Goal: Task Accomplishment & Management: Complete application form

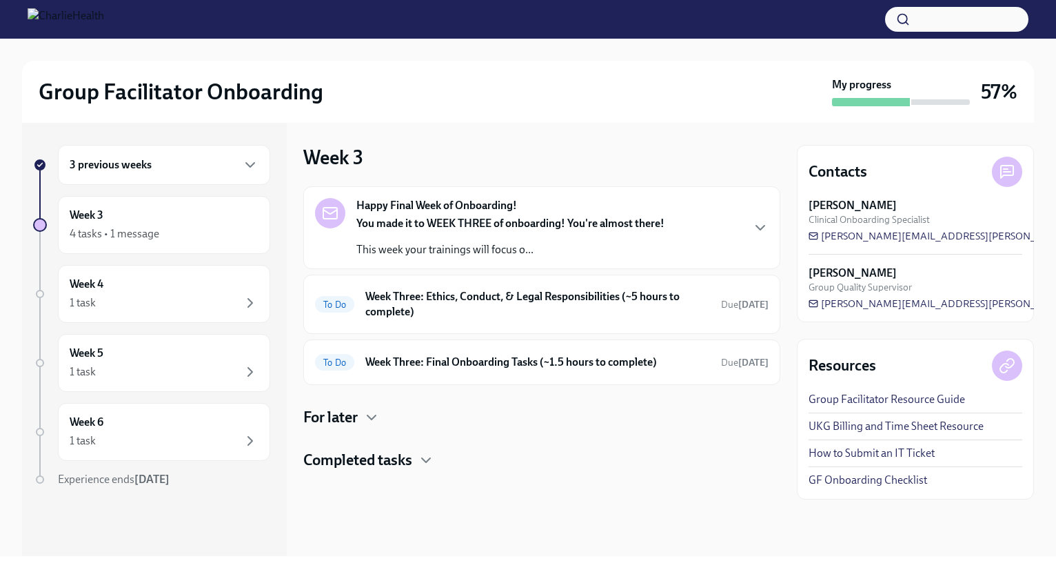
drag, startPoint x: 890, startPoint y: 205, endPoint x: 798, endPoint y: 207, distance: 92.4
drag, startPoint x: 798, startPoint y: 207, endPoint x: 819, endPoint y: 197, distance: 23.7
click at [819, 197] on div "Contacts [PERSON_NAME] Clinical Onboarding Specialist [PERSON_NAME][EMAIL_ADDRE…" at bounding box center [915, 233] width 237 height 177
click at [479, 321] on div "To Do Week Three: Ethics, Conduct, & Legal Responsibilities (~5 hours to comple…" at bounding box center [541, 303] width 477 height 59
click at [401, 307] on h6 "Week Three: Ethics, Conduct, & Legal Responsibilities (~5 hours to complete)" at bounding box center [537, 304] width 345 height 30
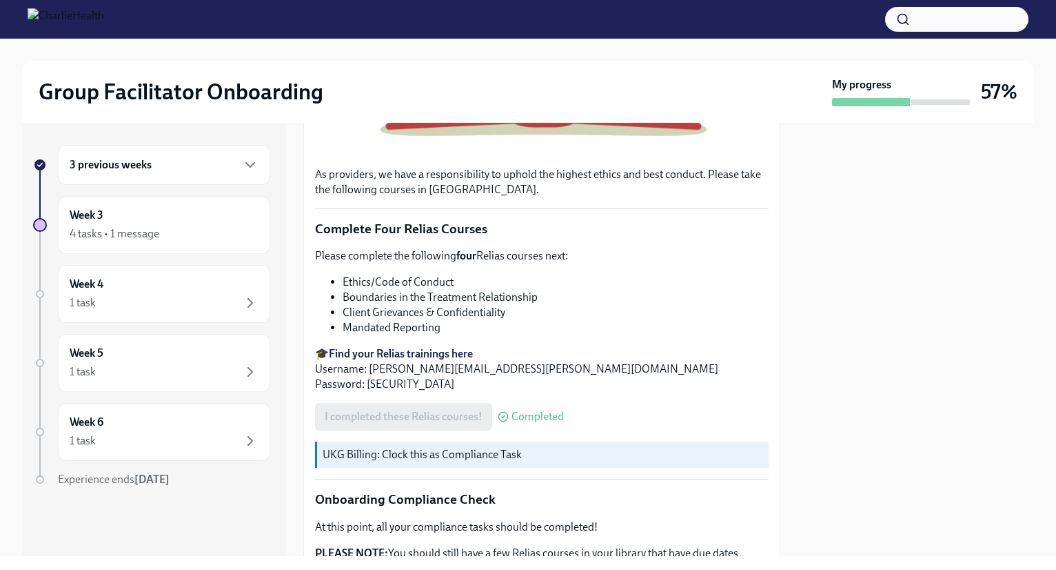
scroll to position [745, 0]
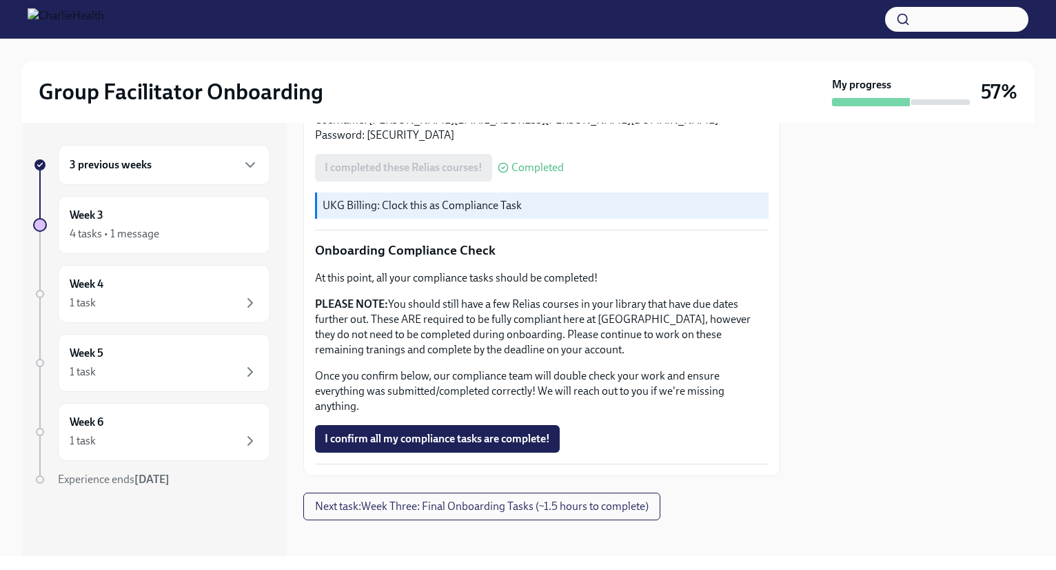
click at [420, 425] on button "I confirm all my compliance tasks are complete!" at bounding box center [437, 439] width 245 height 28
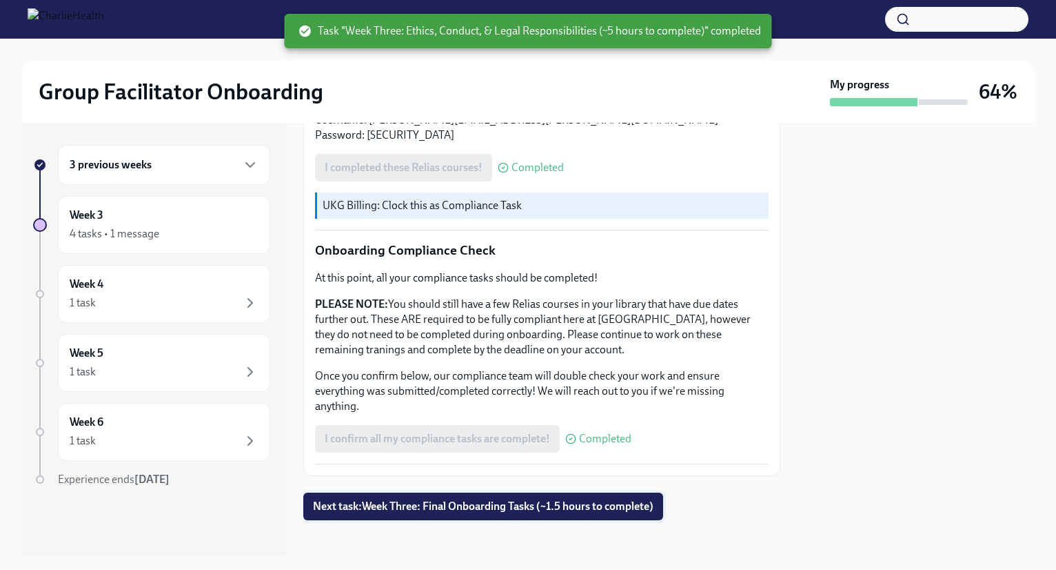
click at [495, 499] on span "Next task : Week Three: Final Onboarding Tasks (~1.5 hours to complete)" at bounding box center [483, 506] width 341 height 14
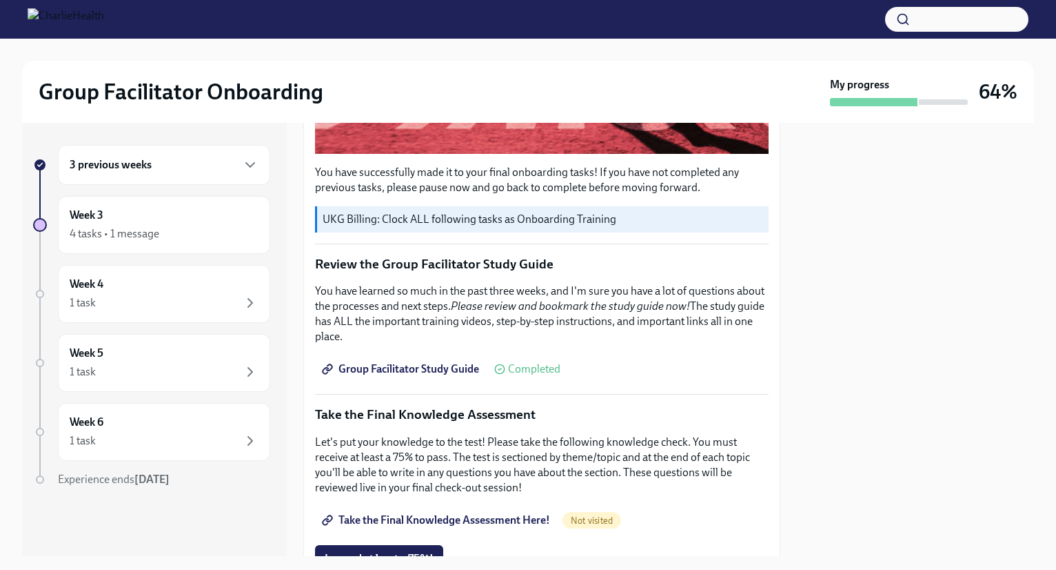
scroll to position [585, 0]
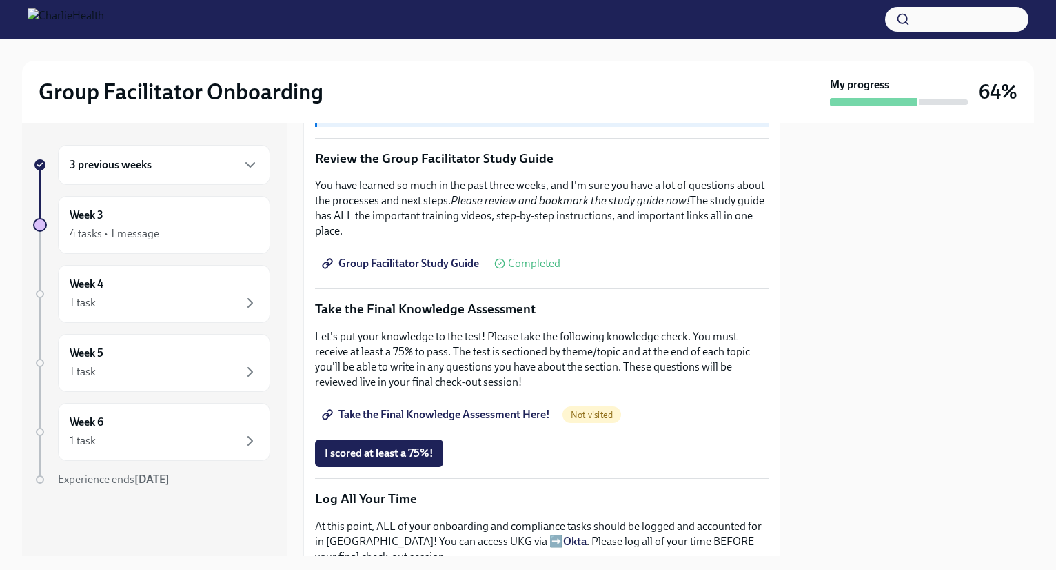
click at [437, 260] on span "Group Facilitator Study Guide" at bounding box center [402, 264] width 154 height 14
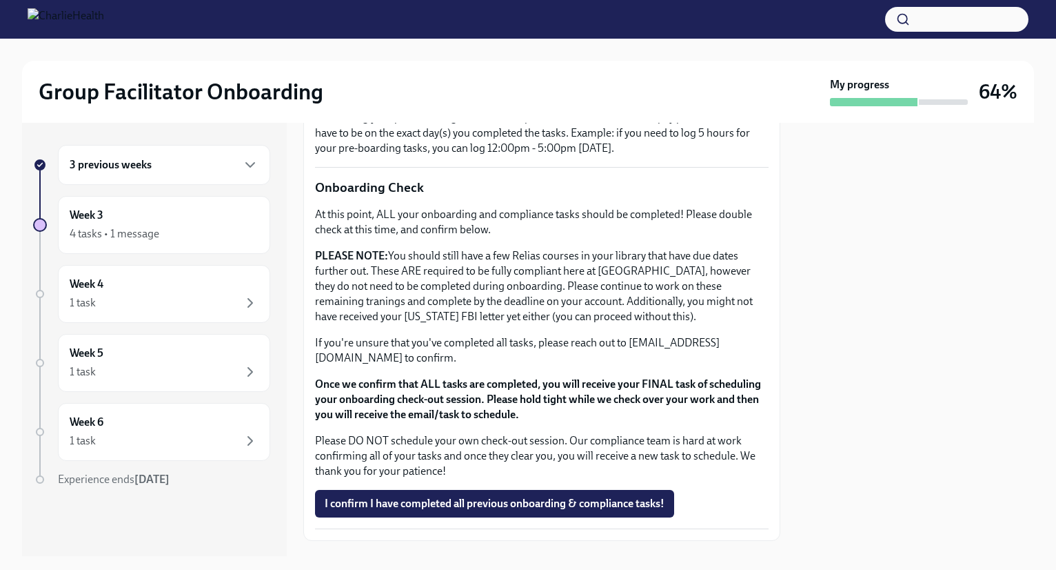
scroll to position [1098, 0]
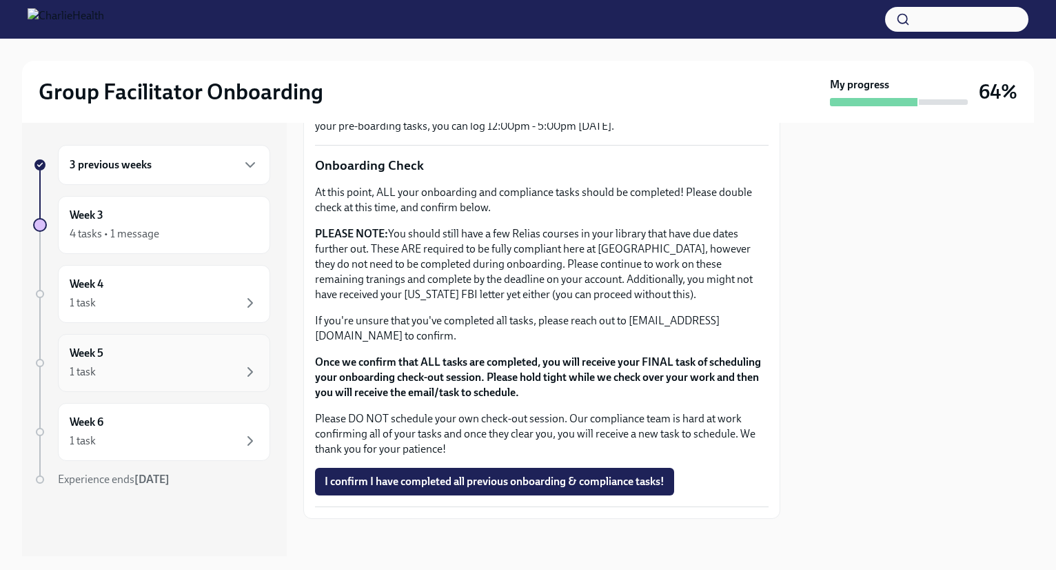
click at [172, 373] on div "1 task" at bounding box center [164, 371] width 189 height 17
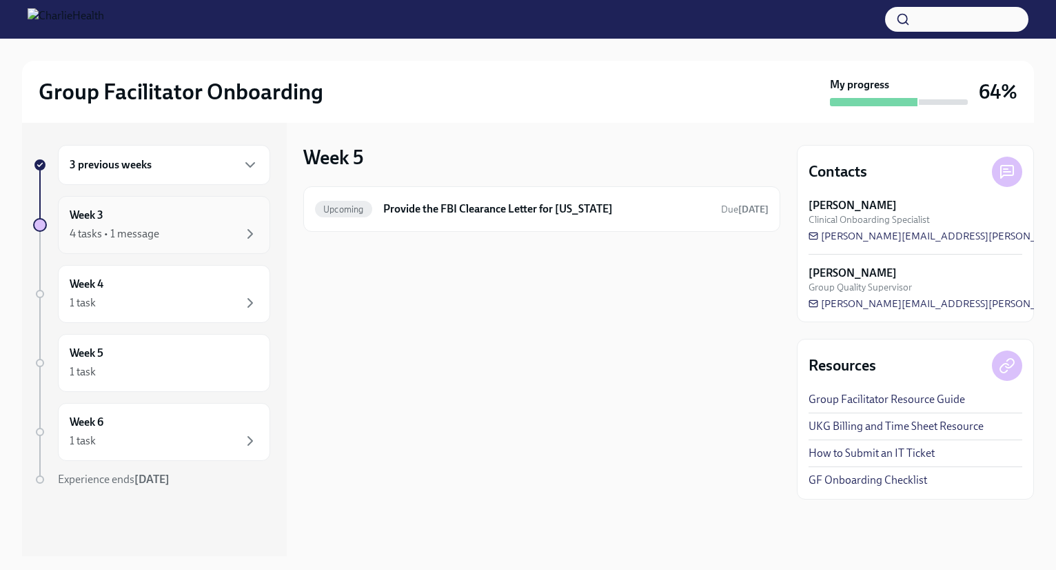
click at [174, 226] on div "4 tasks • 1 message" at bounding box center [164, 233] width 189 height 17
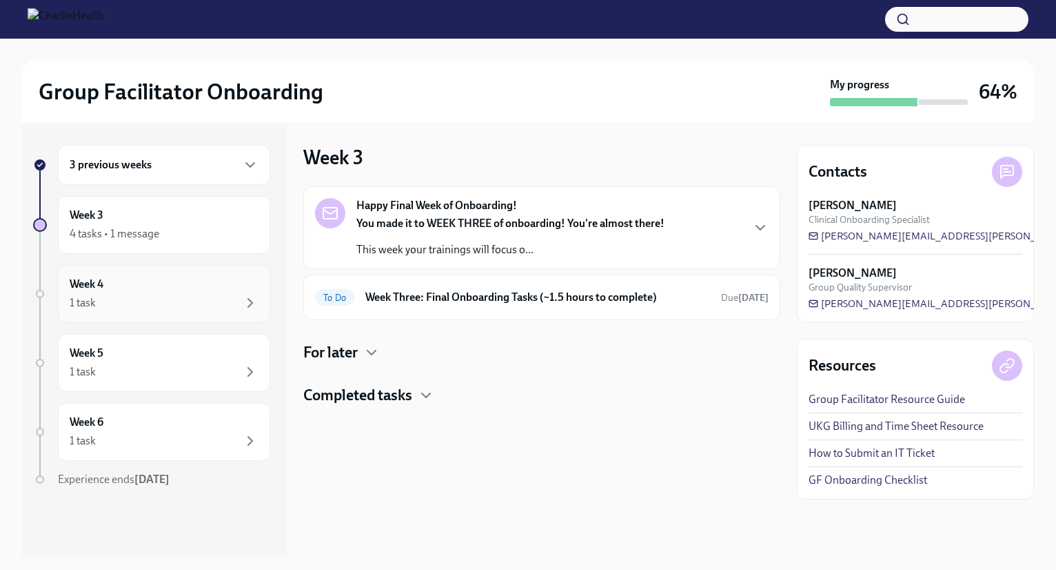
click at [196, 285] on div "Week 4 1 task" at bounding box center [164, 294] width 189 height 34
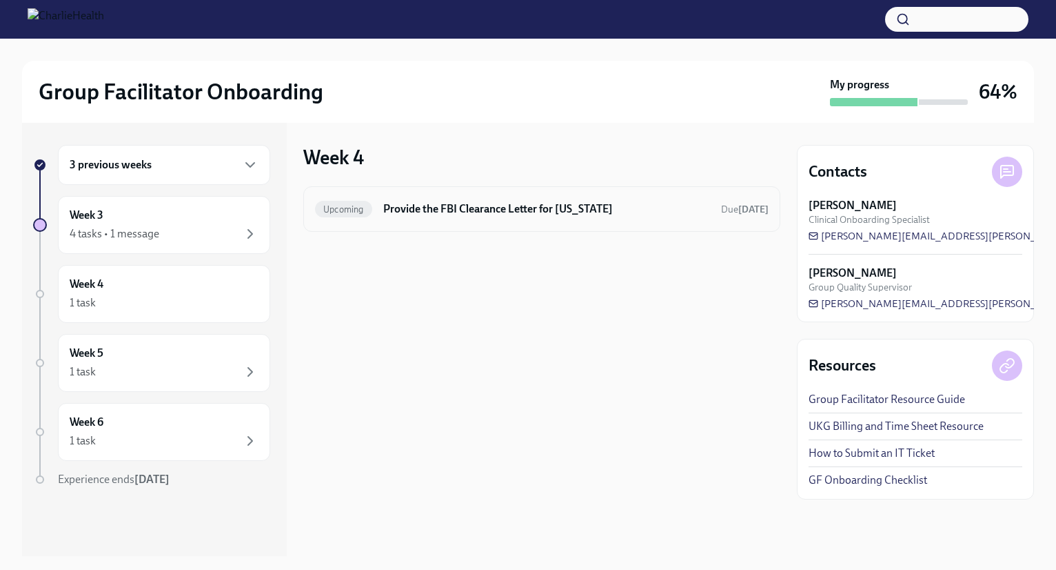
click at [634, 203] on h6 "Provide the FBI Clearance Letter for [US_STATE]" at bounding box center [546, 208] width 327 height 15
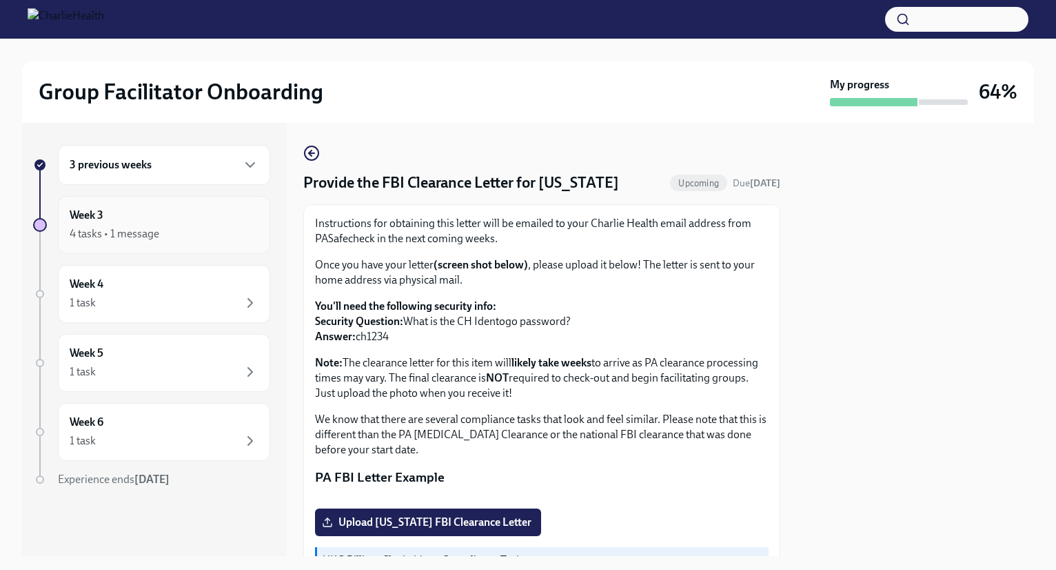
click at [141, 233] on div "4 tasks • 1 message" at bounding box center [115, 233] width 90 height 15
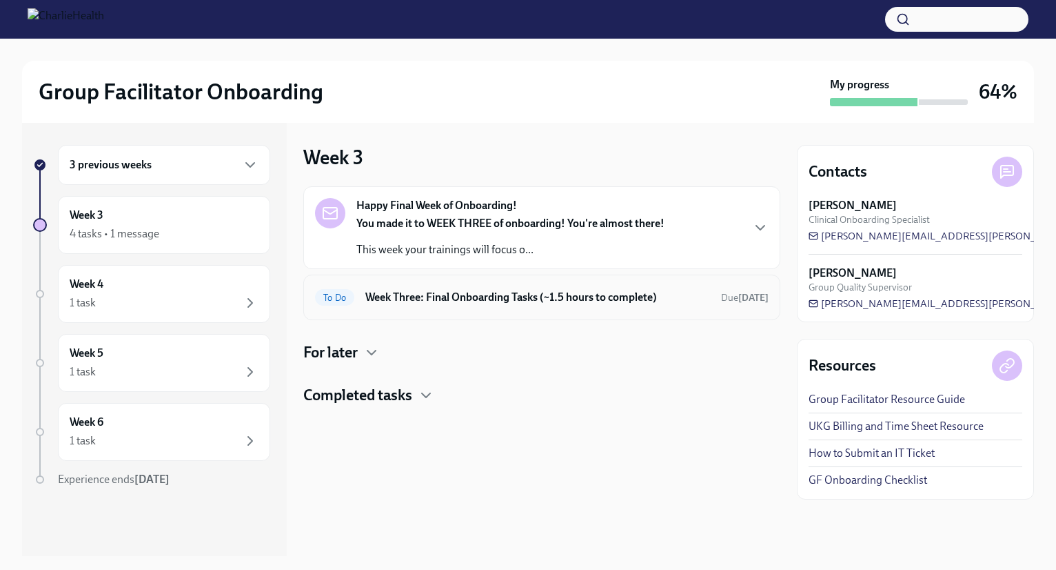
click at [427, 307] on div "To Do Week Three: Final Onboarding Tasks (~1.5 hours to complete) Due [DATE]" at bounding box center [542, 297] width 454 height 22
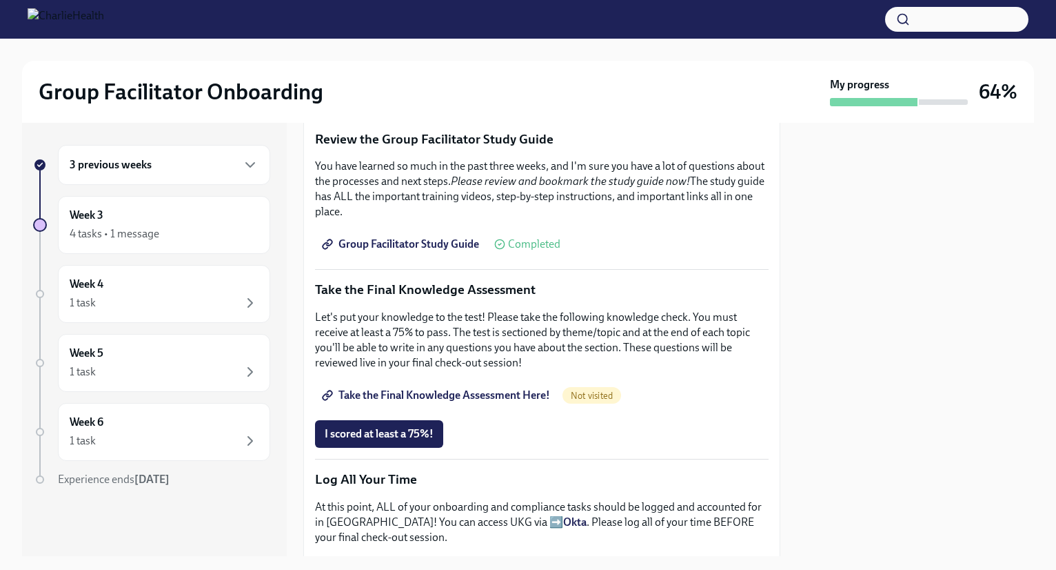
scroll to position [603, 0]
click at [488, 390] on span "Take the Final Knowledge Assessment Here!" at bounding box center [437, 396] width 225 height 14
